Goal: Ask a question

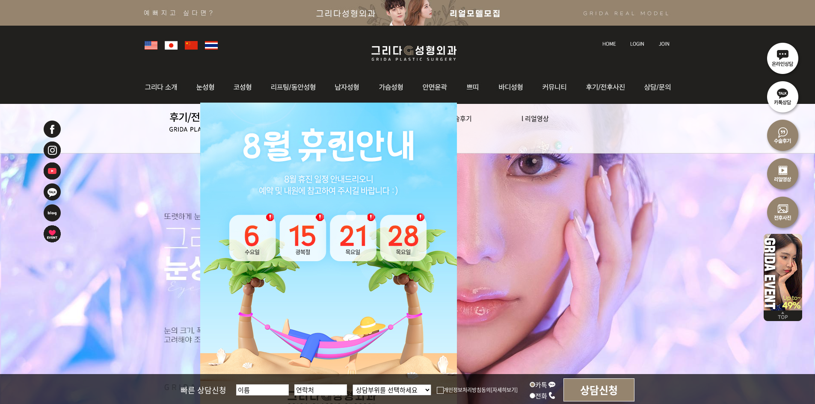
click at [638, 41] on img at bounding box center [637, 43] width 14 height 5
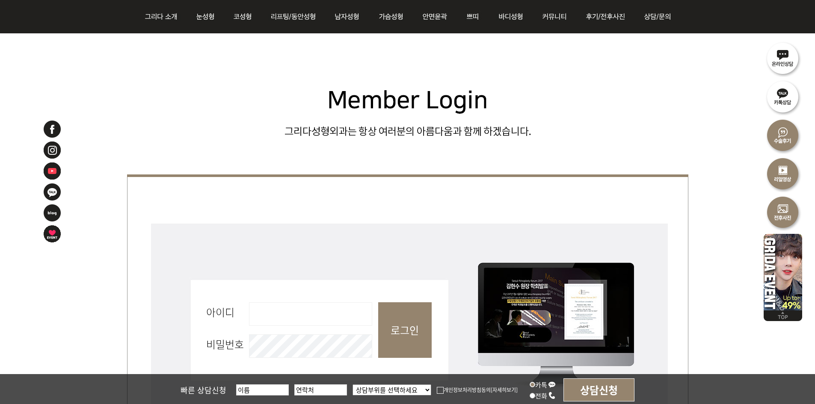
scroll to position [299, 0]
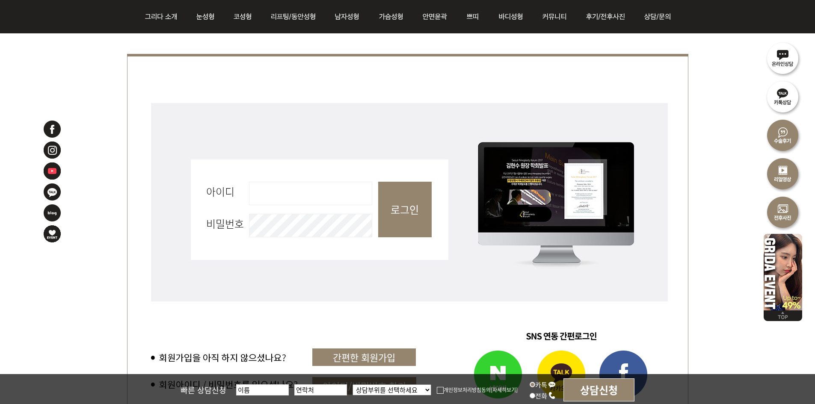
drag, startPoint x: 280, startPoint y: 169, endPoint x: 281, endPoint y: 193, distance: 24.4
click at [280, 175] on fieldset "회원로그인 아이디 필수 비밀번호 필수 로그인" at bounding box center [407, 213] width 561 height 227
drag, startPoint x: 281, startPoint y: 193, endPoint x: 285, endPoint y: 198, distance: 6.7
click at [281, 194] on input "아이디 필수" at bounding box center [310, 194] width 123 height 24
type input "admin"
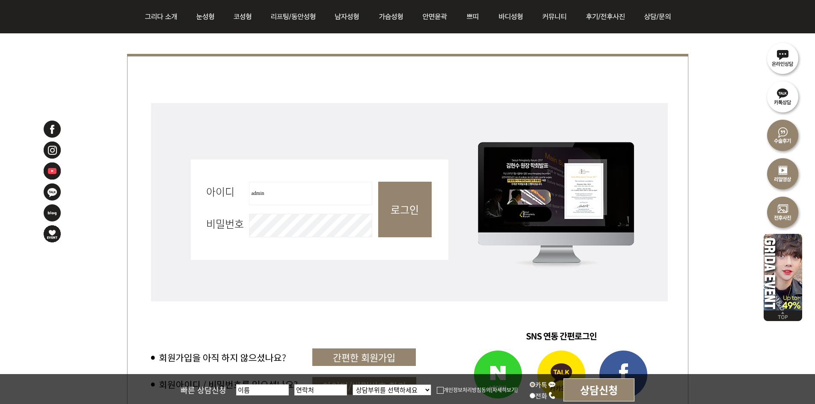
click at [425, 201] on input "로그인" at bounding box center [404, 210] width 53 height 56
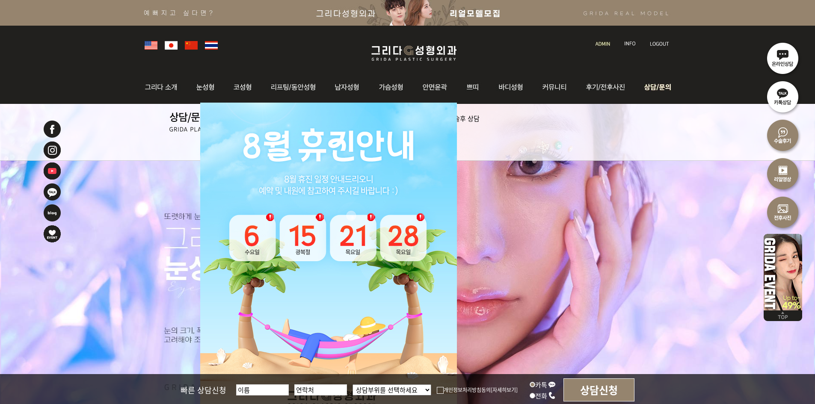
click at [669, 84] on img at bounding box center [655, 87] width 38 height 33
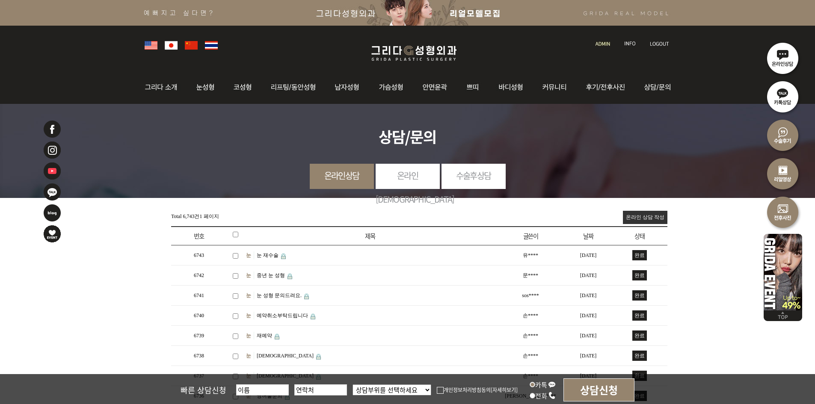
click at [603, 43] on img at bounding box center [602, 43] width 15 height 5
